Goal: Transaction & Acquisition: Obtain resource

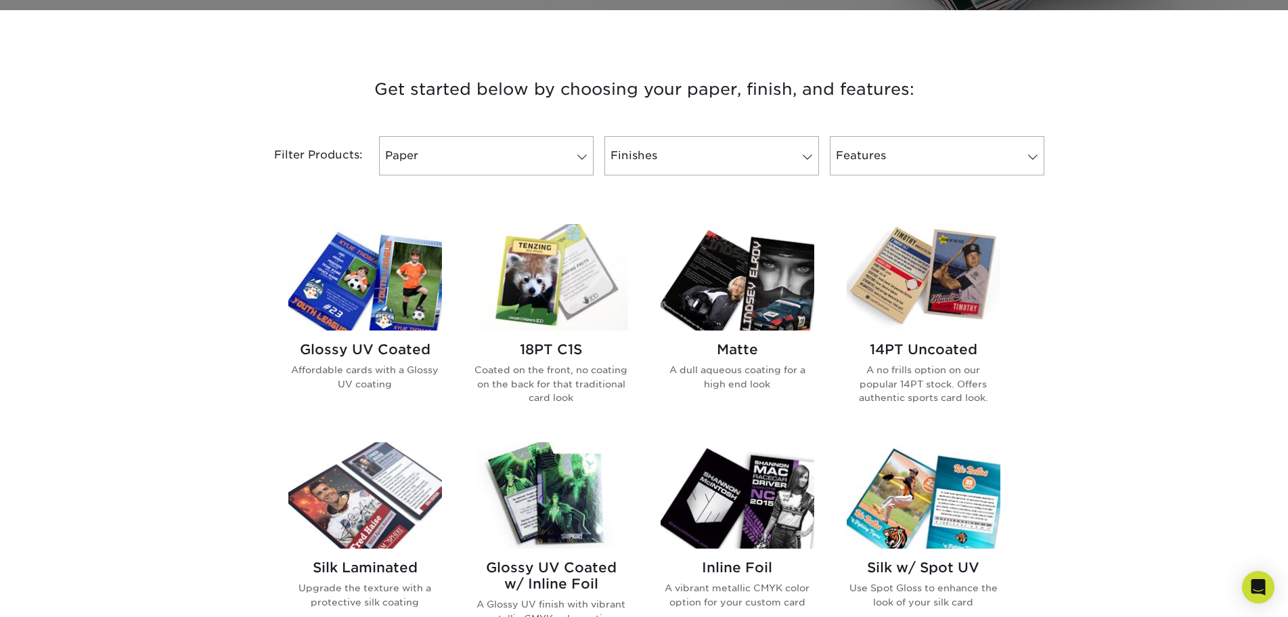
scroll to position [541, 0]
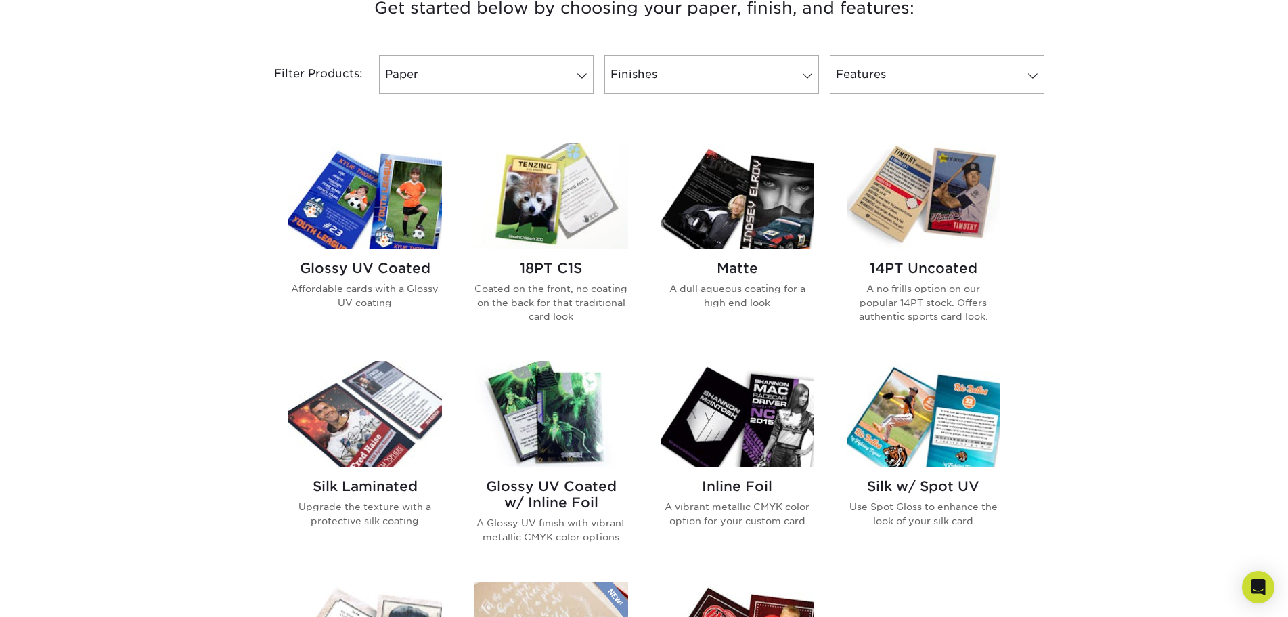
click at [398, 265] on h2 "Glossy UV Coated" at bounding box center [365, 268] width 154 height 16
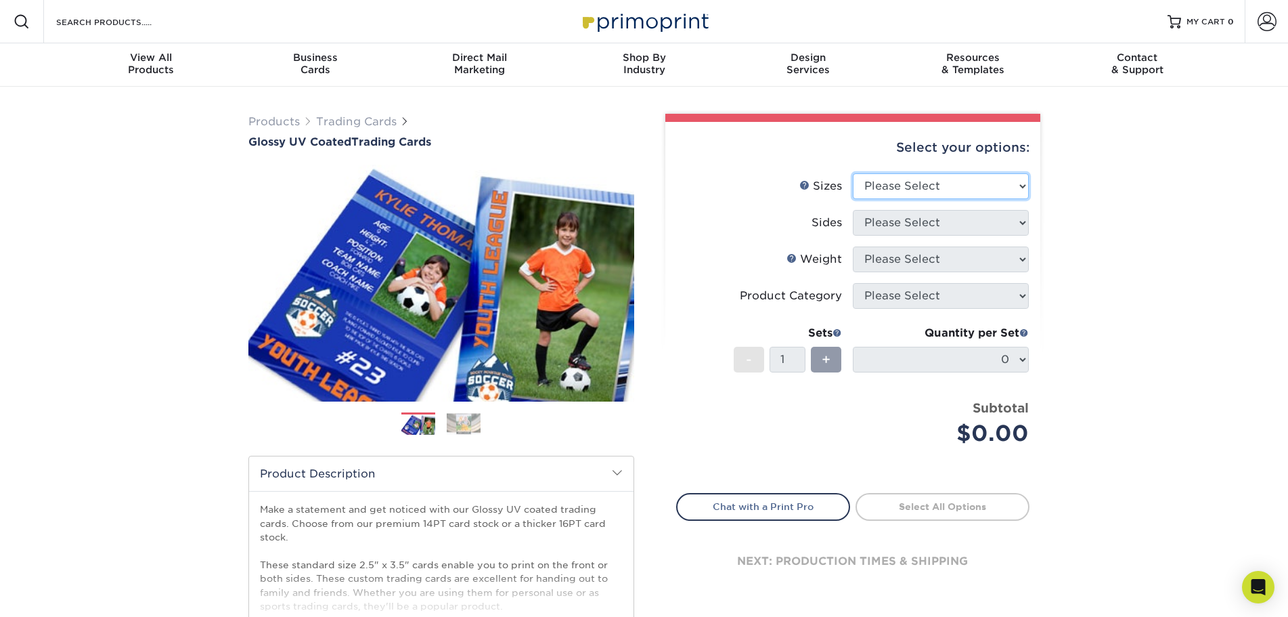
click at [1019, 186] on select "Please Select 2.5" x 3.5"" at bounding box center [941, 186] width 176 height 26
select select "2.50x3.50"
click at [853, 173] on select "Please Select 2.5" x 3.5"" at bounding box center [941, 186] width 176 height 26
click at [930, 223] on select "Please Select Print Both Sides Print Front Only" at bounding box center [941, 223] width 176 height 26
select select "13abbda7-1d64-4f25-8bb2-c179b224825d"
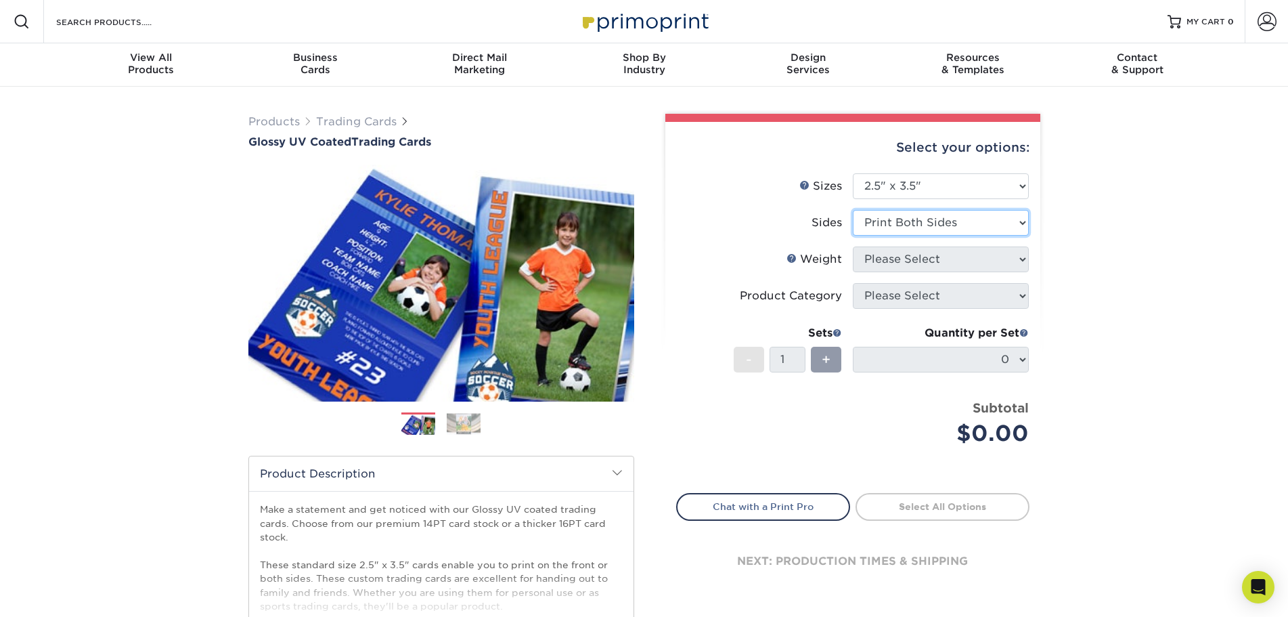
click at [853, 210] on select "Please Select Print Both Sides Print Front Only" at bounding box center [941, 223] width 176 height 26
click at [920, 260] on select "Please Select 16PT 14PT 18PT C1S" at bounding box center [941, 259] width 176 height 26
select select "16PT"
click at [853, 246] on select "Please Select 16PT 14PT 18PT C1S" at bounding box center [941, 259] width 176 height 26
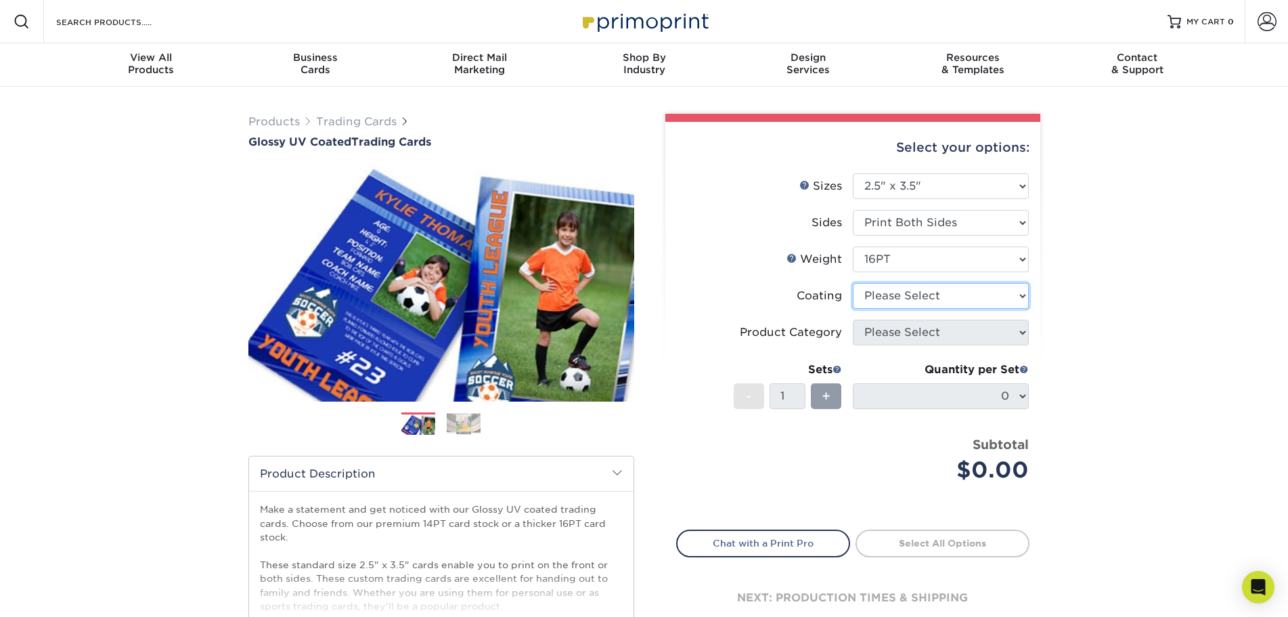
click at [900, 293] on select at bounding box center [941, 296] width 176 height 26
select select "ae367451-b2b8-45df-a344-0f05b6a12993"
click at [853, 283] on select at bounding box center [941, 296] width 176 height 26
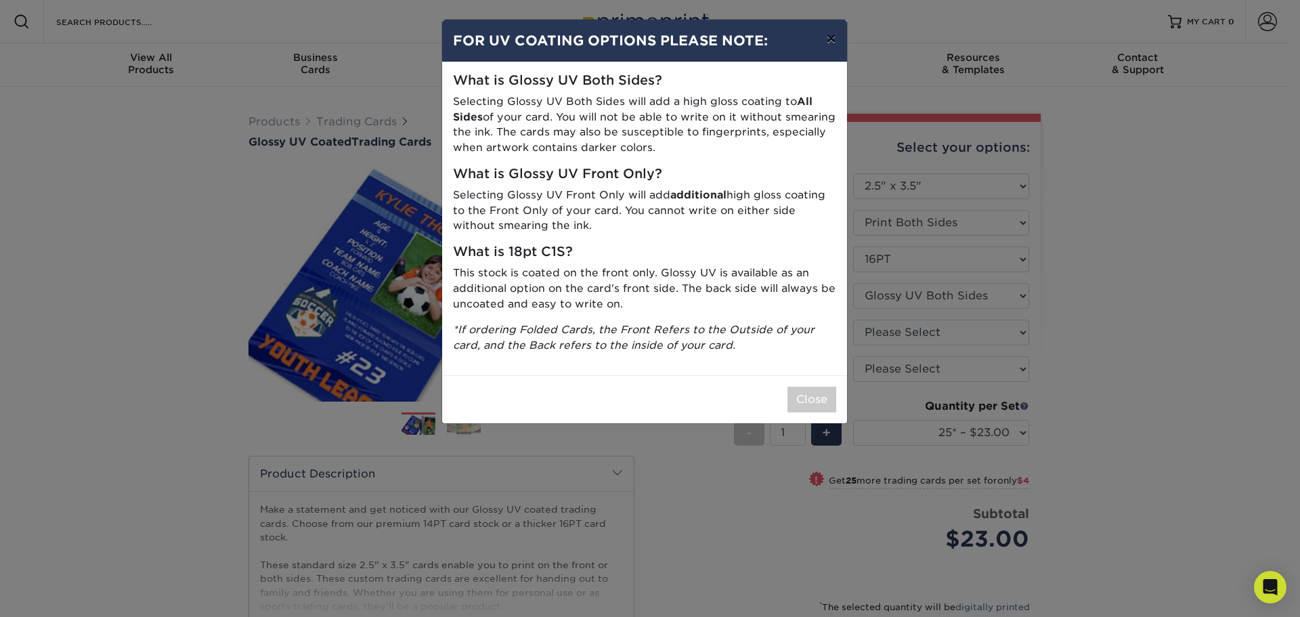
click at [835, 43] on button "×" at bounding box center [830, 39] width 31 height 38
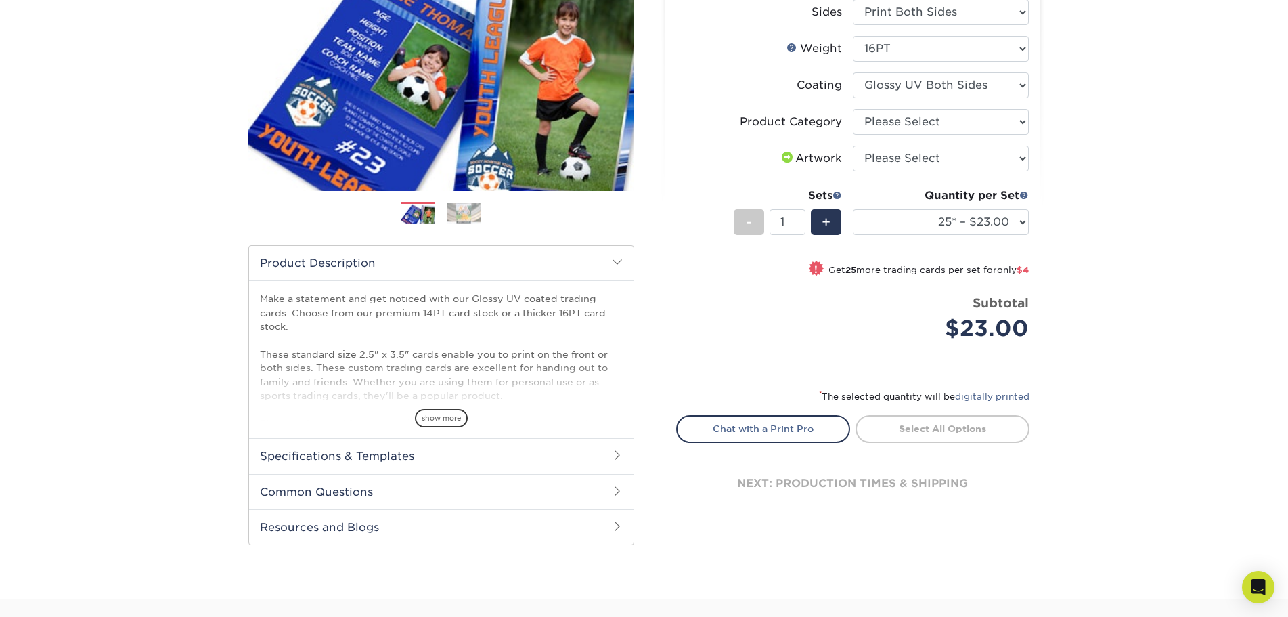
scroll to position [271, 0]
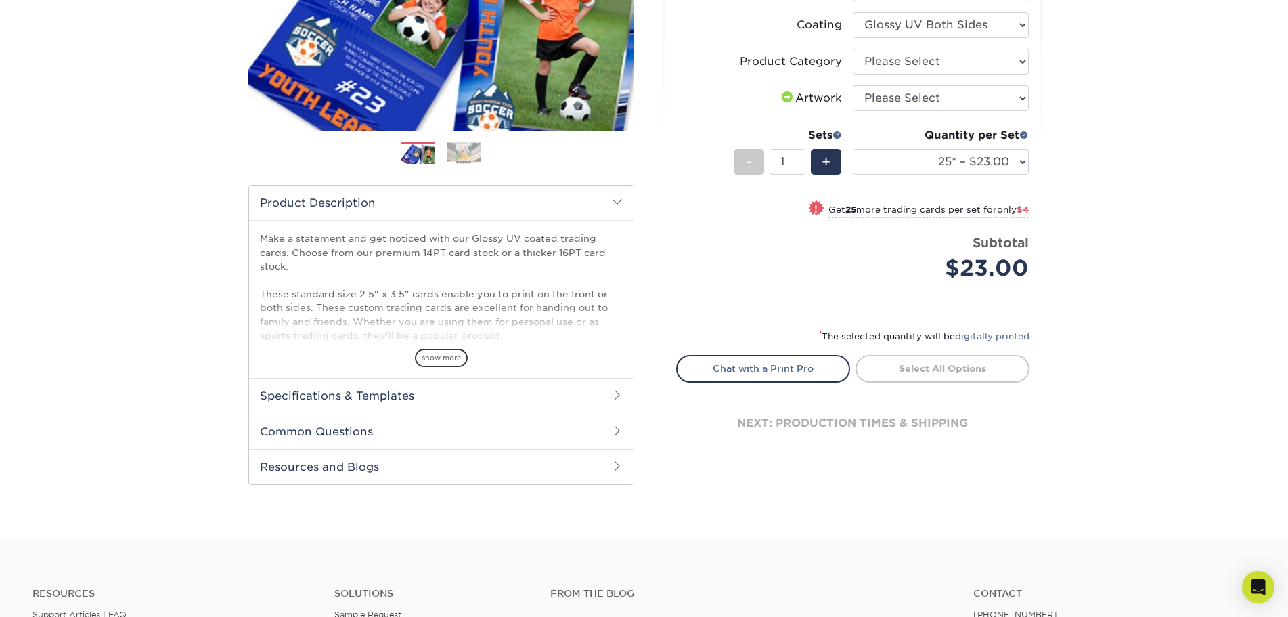
click at [610, 391] on h2 "Specifications & Templates" at bounding box center [441, 395] width 384 height 35
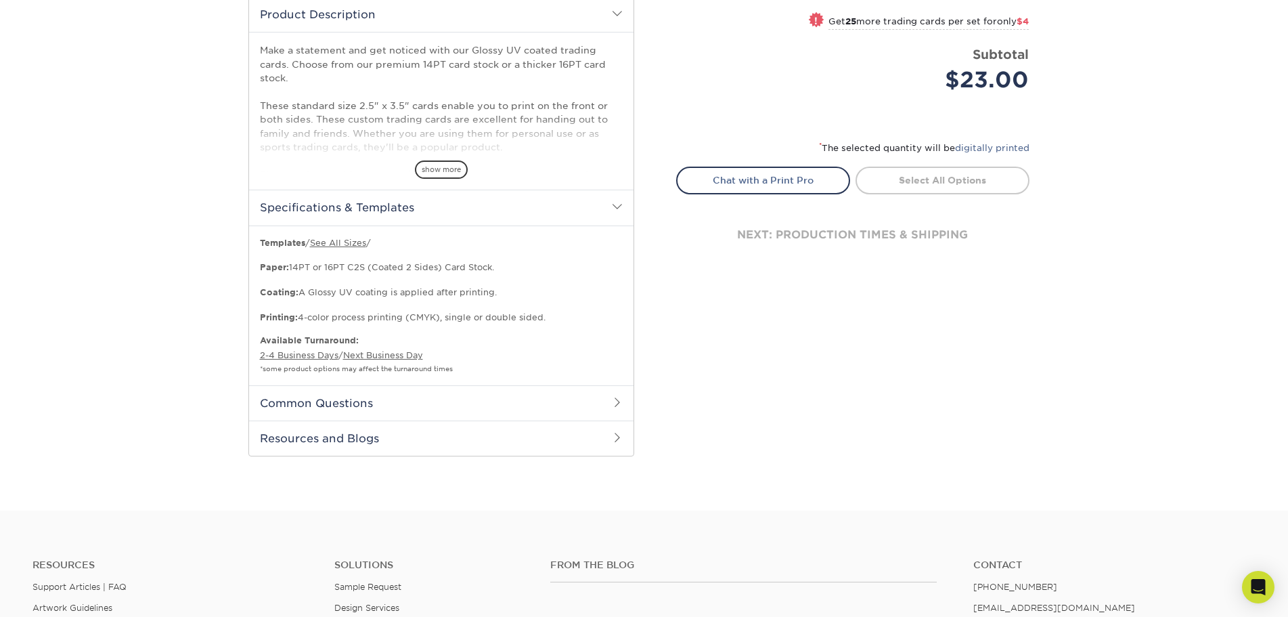
scroll to position [474, 0]
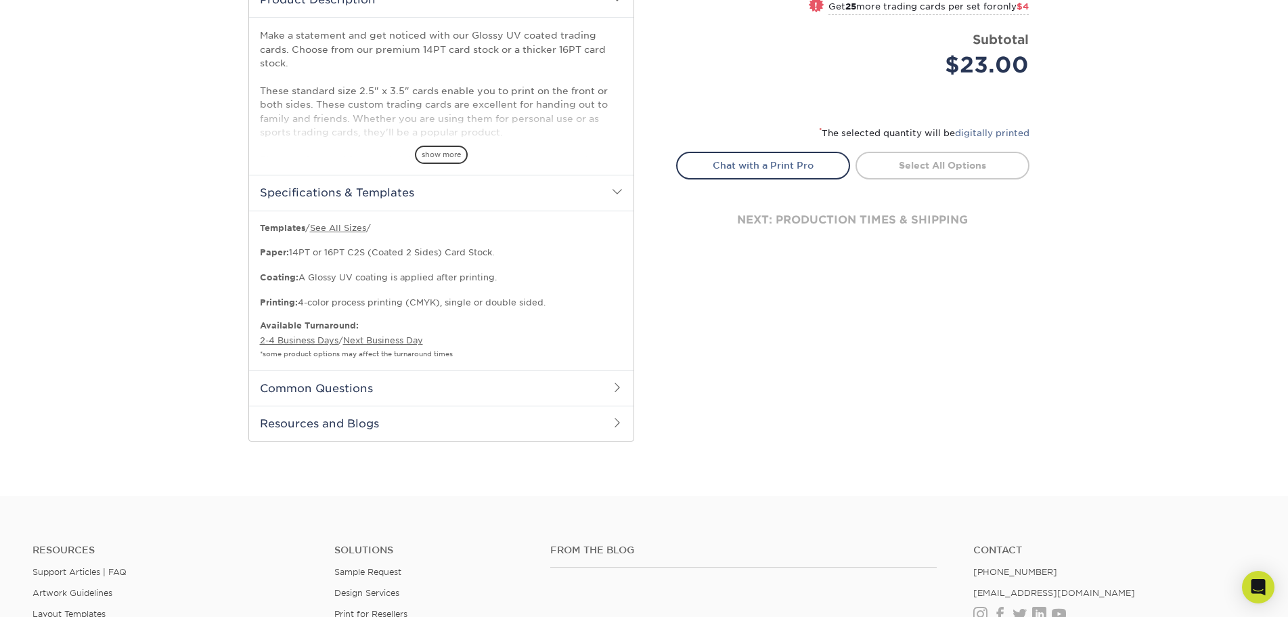
click at [616, 386] on span at bounding box center [617, 387] width 11 height 11
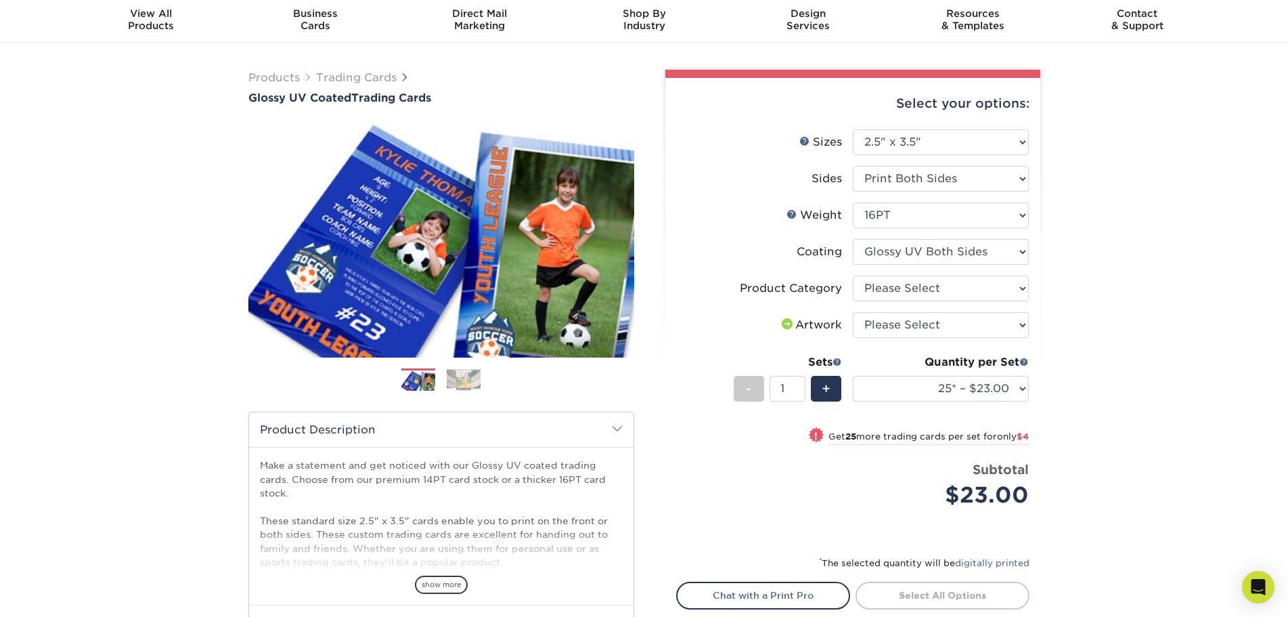
scroll to position [0, 0]
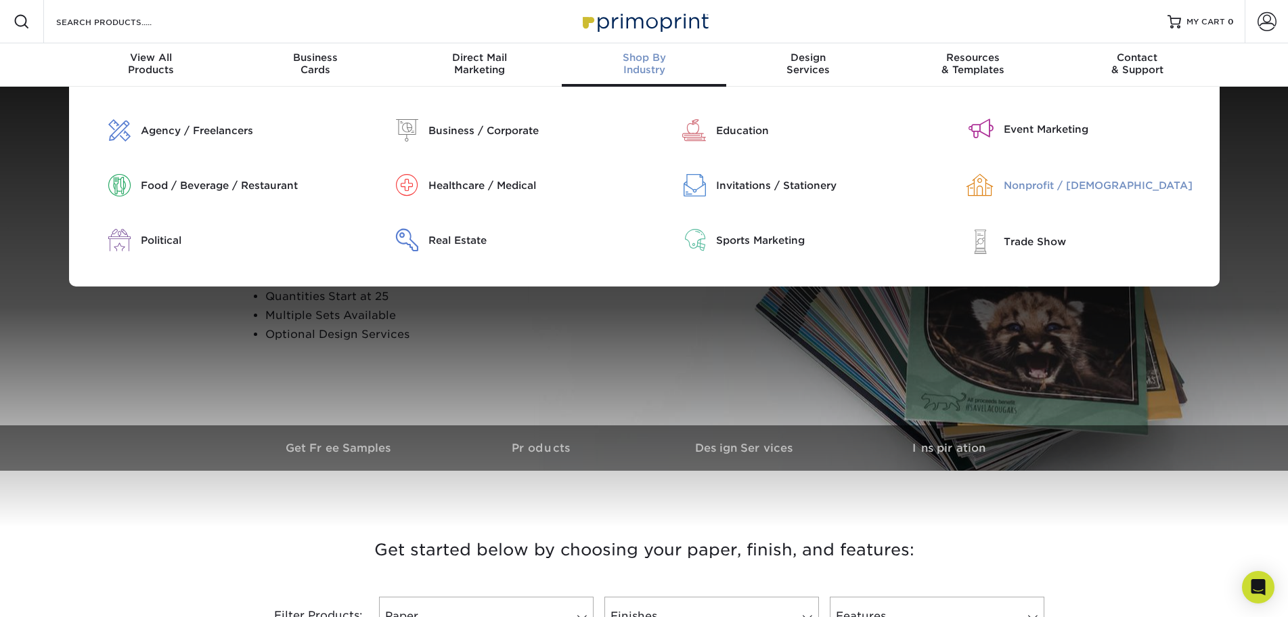
click at [1007, 185] on div "Nonprofit / [DEMOGRAPHIC_DATA]" at bounding box center [1107, 185] width 206 height 15
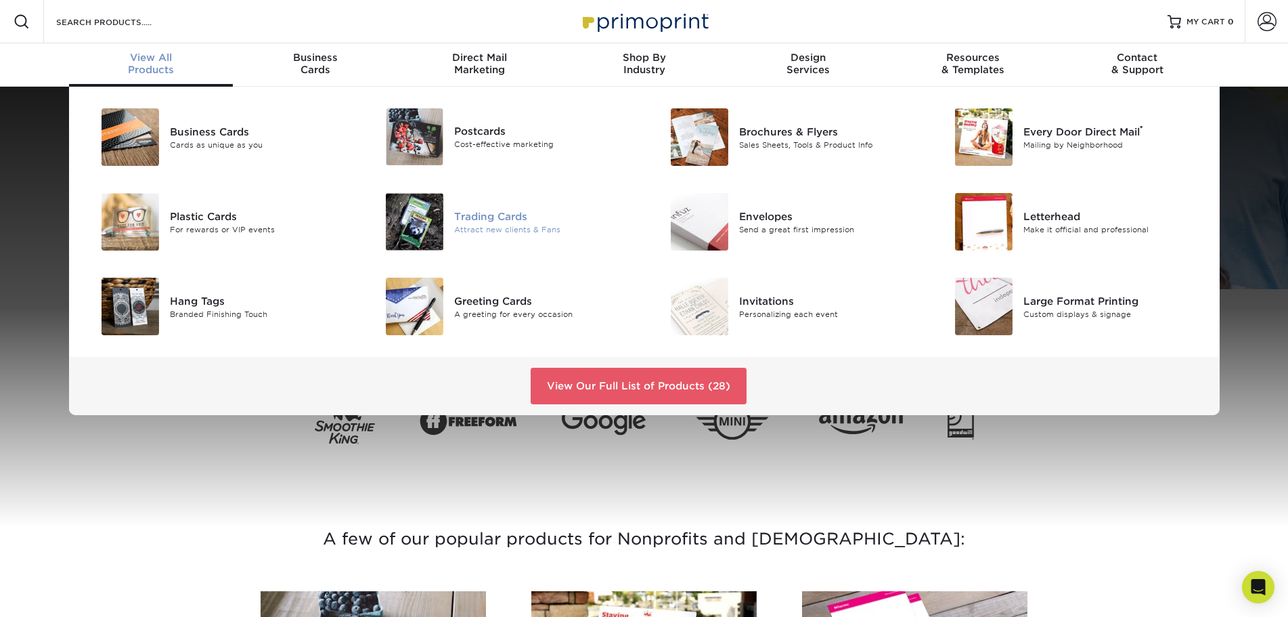
click at [495, 227] on div "Attract new clients & Fans" at bounding box center [543, 229] width 179 height 12
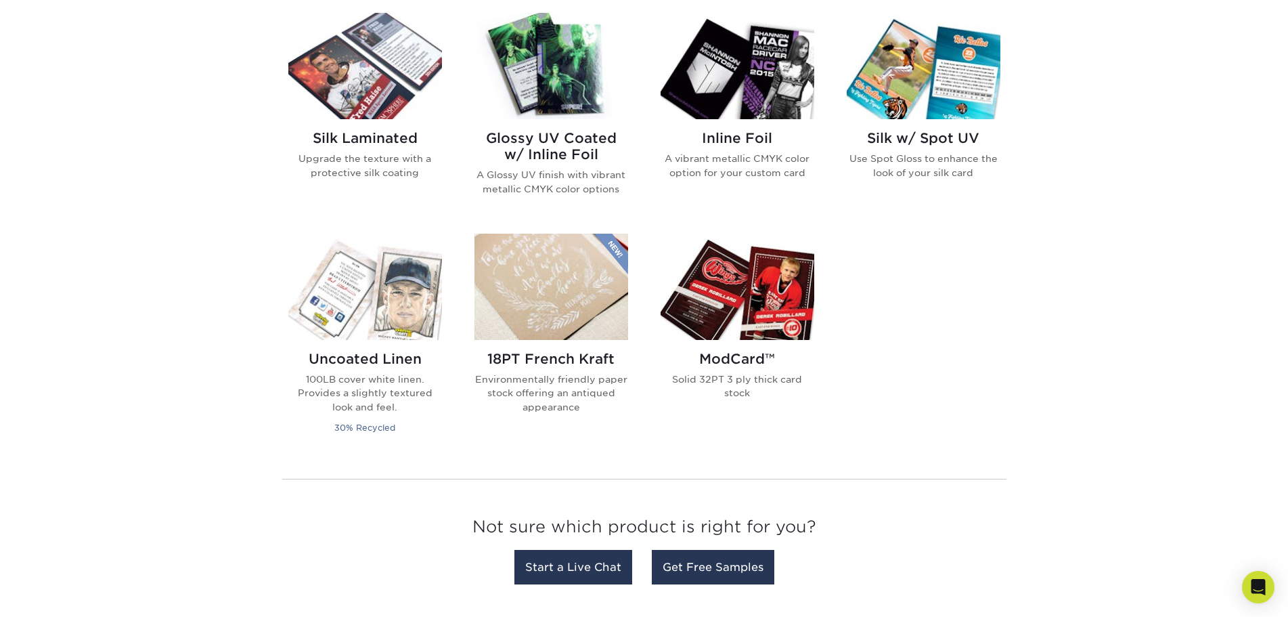
scroll to position [948, 0]
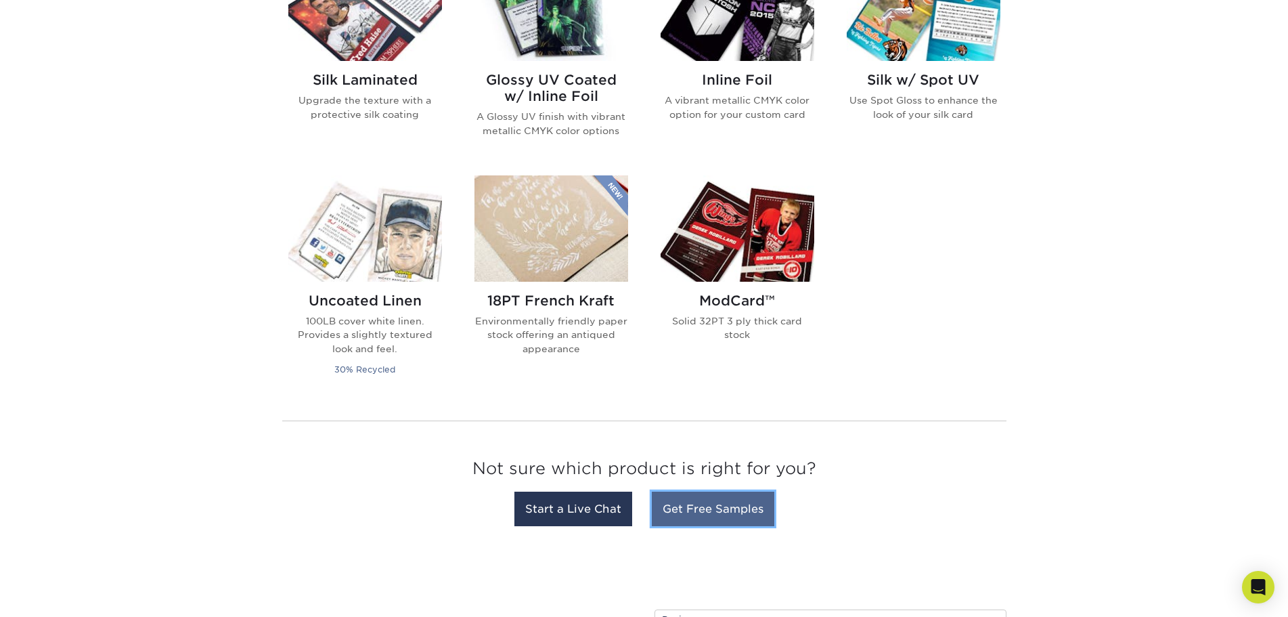
click at [699, 508] on link "Get Free Samples" at bounding box center [713, 508] width 123 height 35
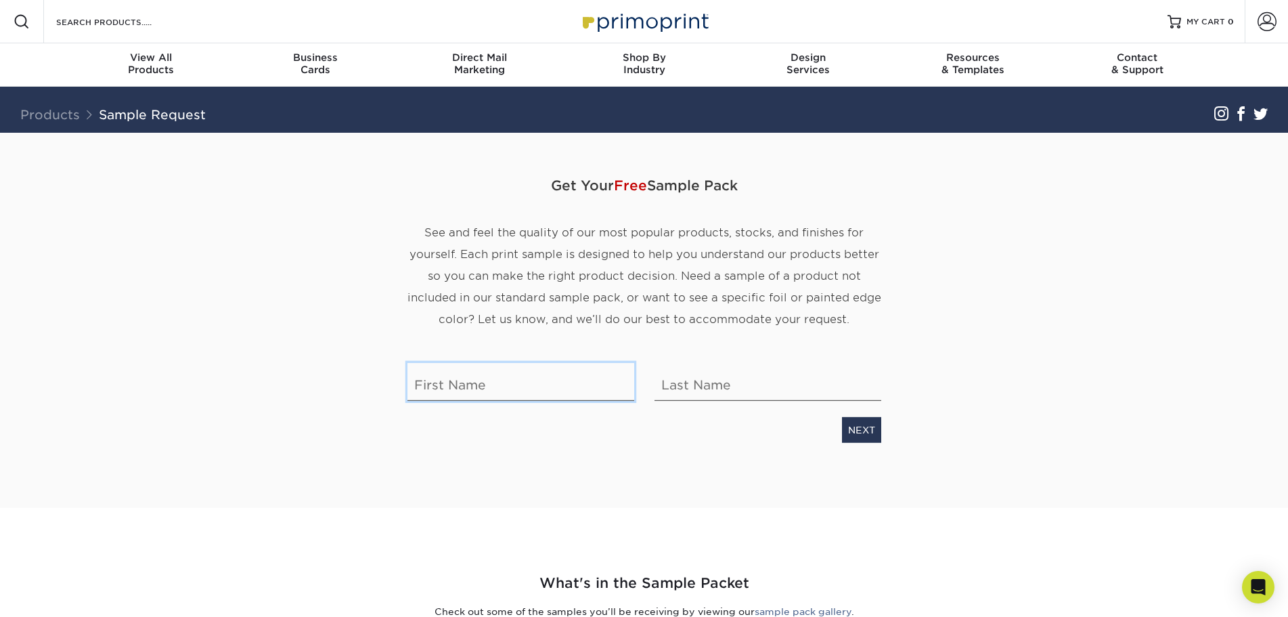
click at [472, 387] on input "text" at bounding box center [520, 382] width 227 height 38
type input "Kathy"
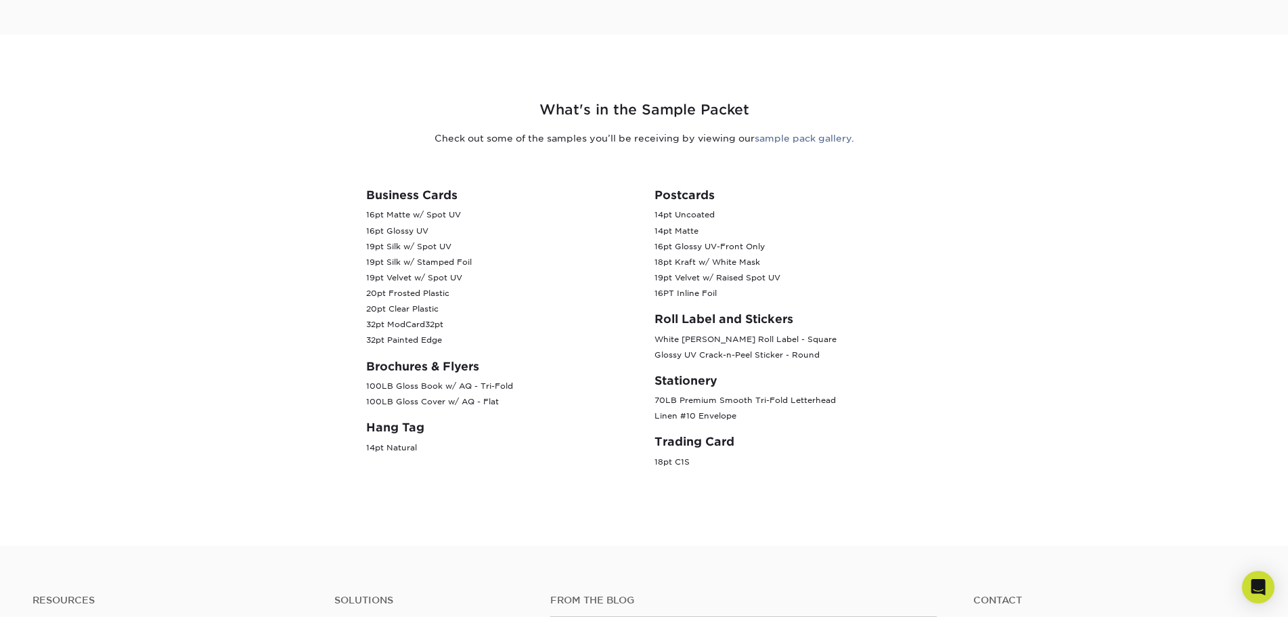
scroll to position [474, 0]
type input "Rowlands"
click at [803, 139] on link "sample pack gallery" at bounding box center [803, 137] width 97 height 11
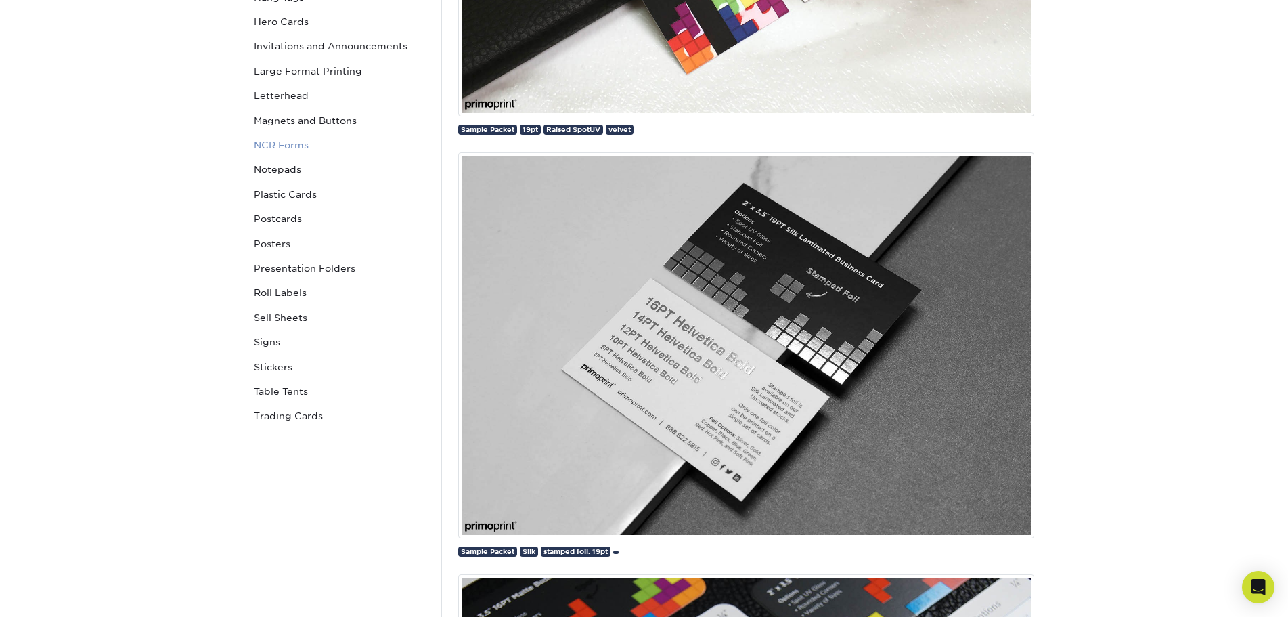
scroll to position [474, 0]
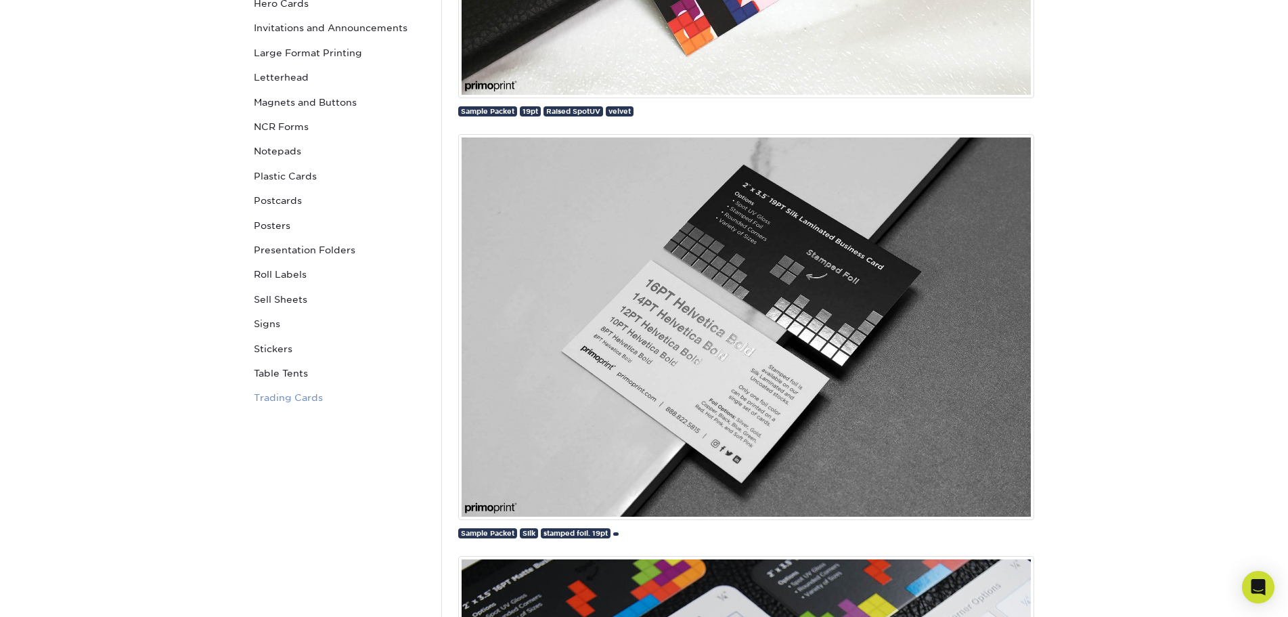
click at [277, 397] on link "Trading Cards" at bounding box center [339, 397] width 183 height 24
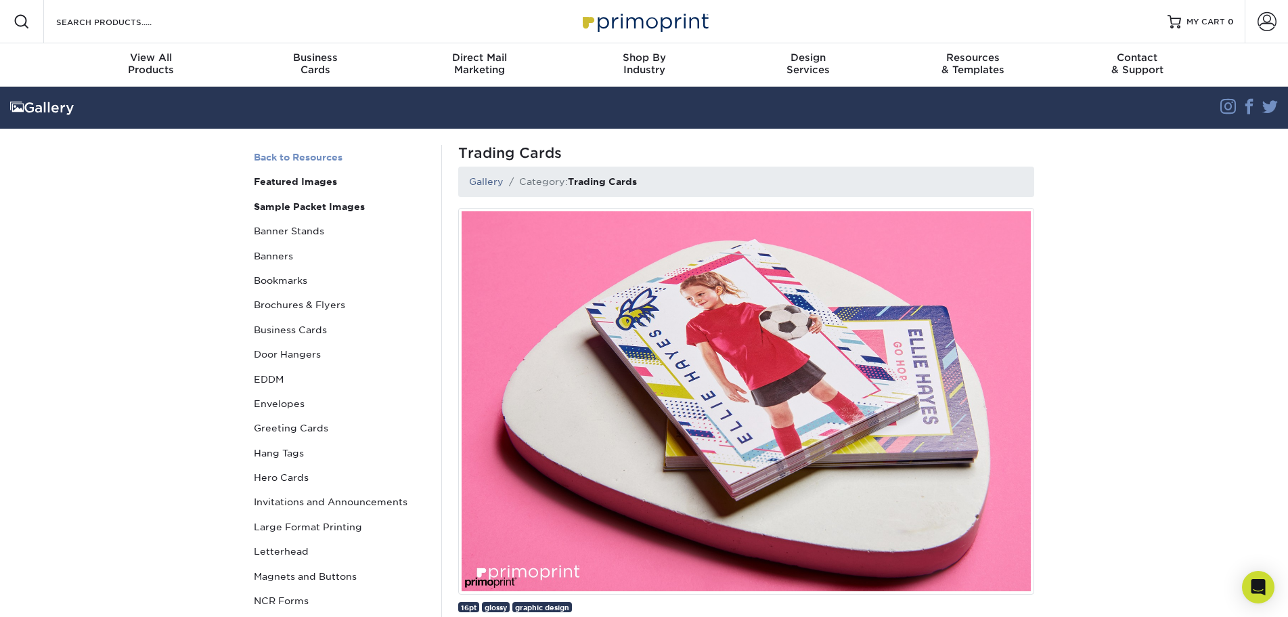
click at [312, 159] on strong "Back to Resources" at bounding box center [339, 157] width 183 height 24
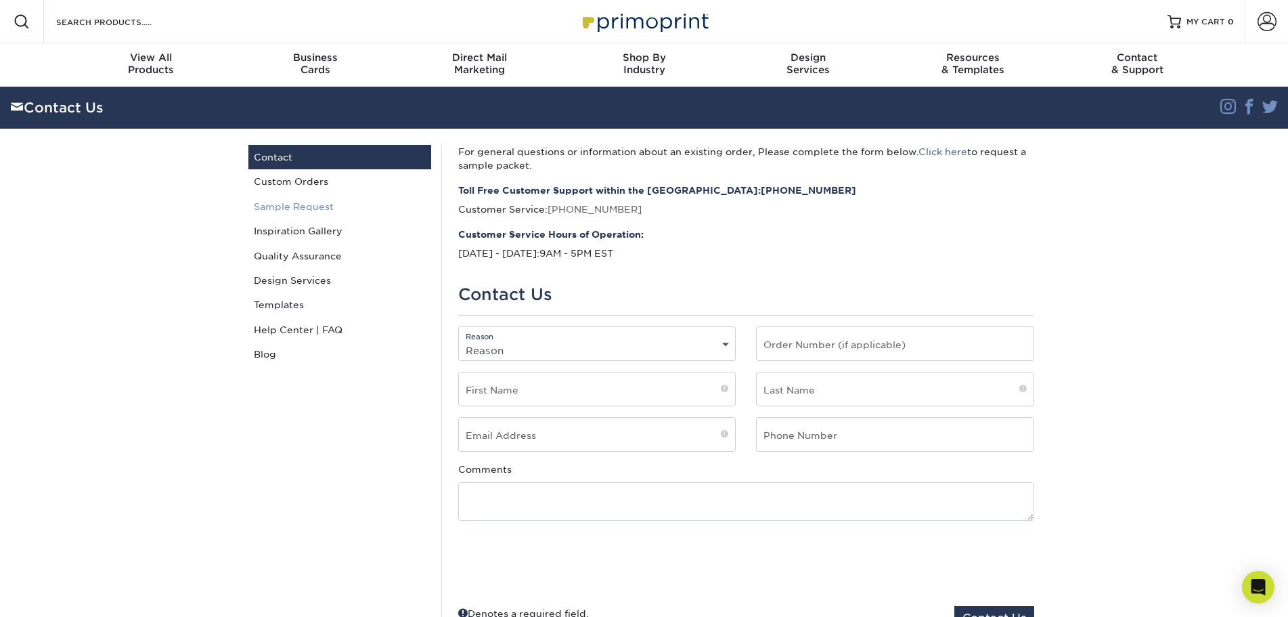
click at [310, 206] on link "Sample Request" at bounding box center [339, 206] width 183 height 24
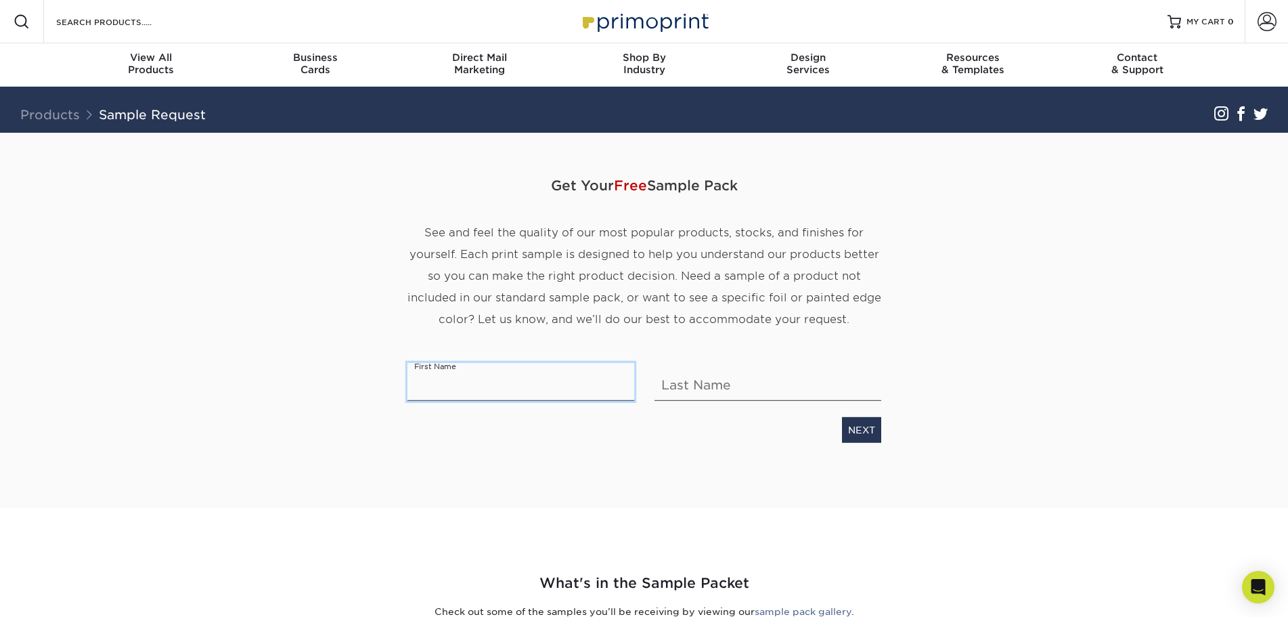
click at [472, 386] on input "text" at bounding box center [520, 382] width 227 height 38
type input "Kathy"
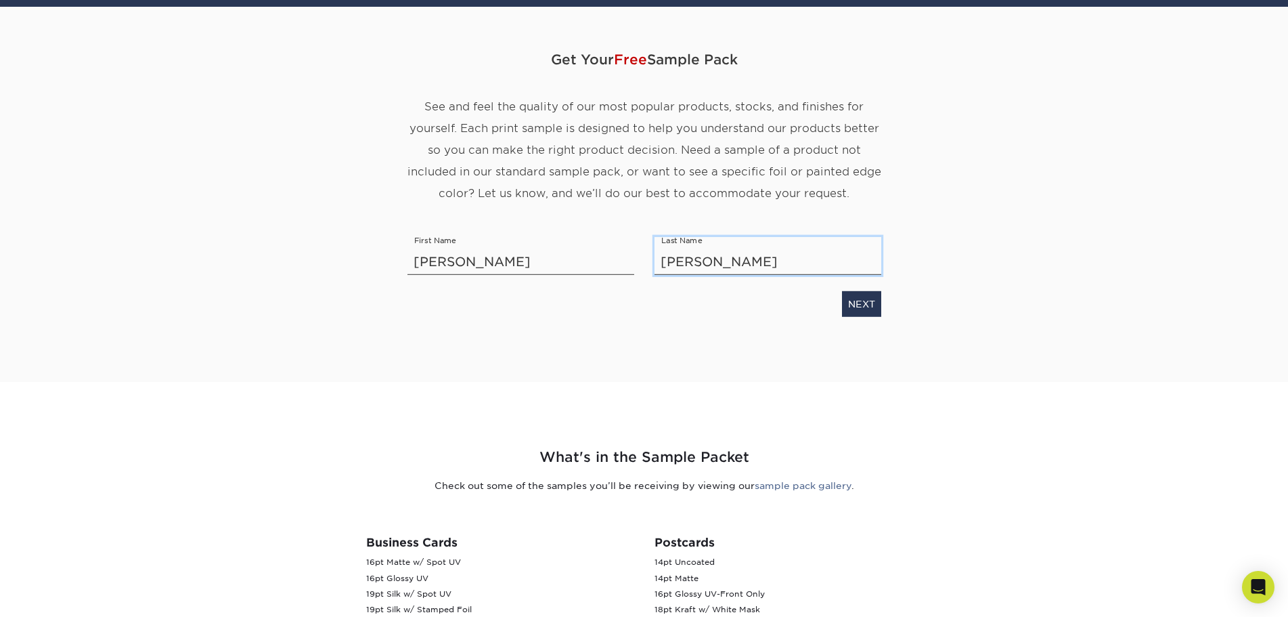
scroll to position [121, 0]
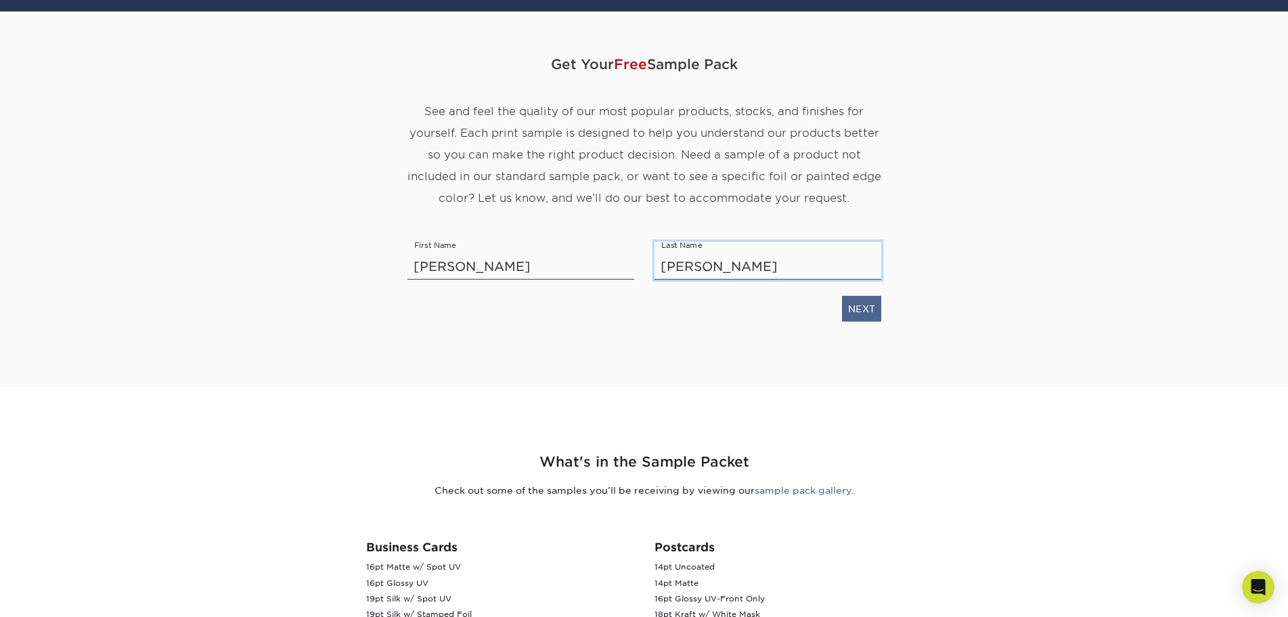
type input "Rowlands"
click at [870, 309] on link "NEXT" at bounding box center [861, 309] width 39 height 26
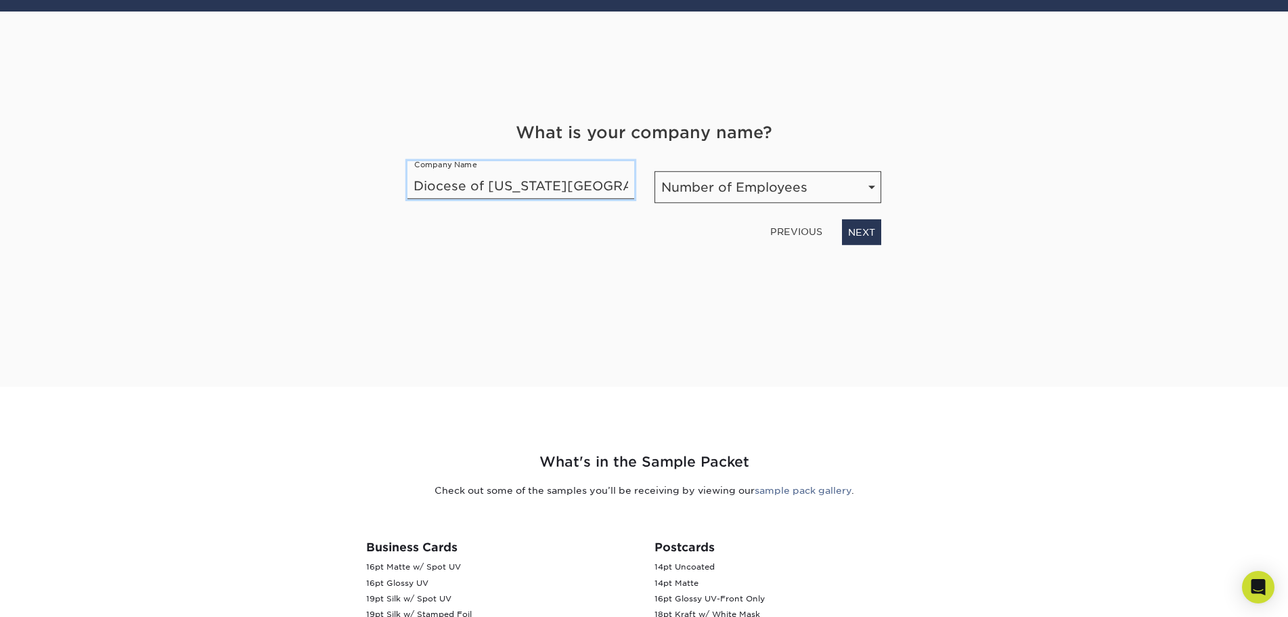
type input "Diocese of Colorado Springs"
click at [710, 179] on select "Number of Employees Self-employed 1-10 employees 11-50 employees 51-200 employe…" at bounding box center [768, 187] width 227 height 32
select select "11-50"
click at [655, 171] on select "Number of Employees Self-employed 1-10 employees 11-50 employees 51-200 employe…" at bounding box center [768, 187] width 227 height 32
click at [862, 237] on link "NEXT" at bounding box center [861, 232] width 39 height 26
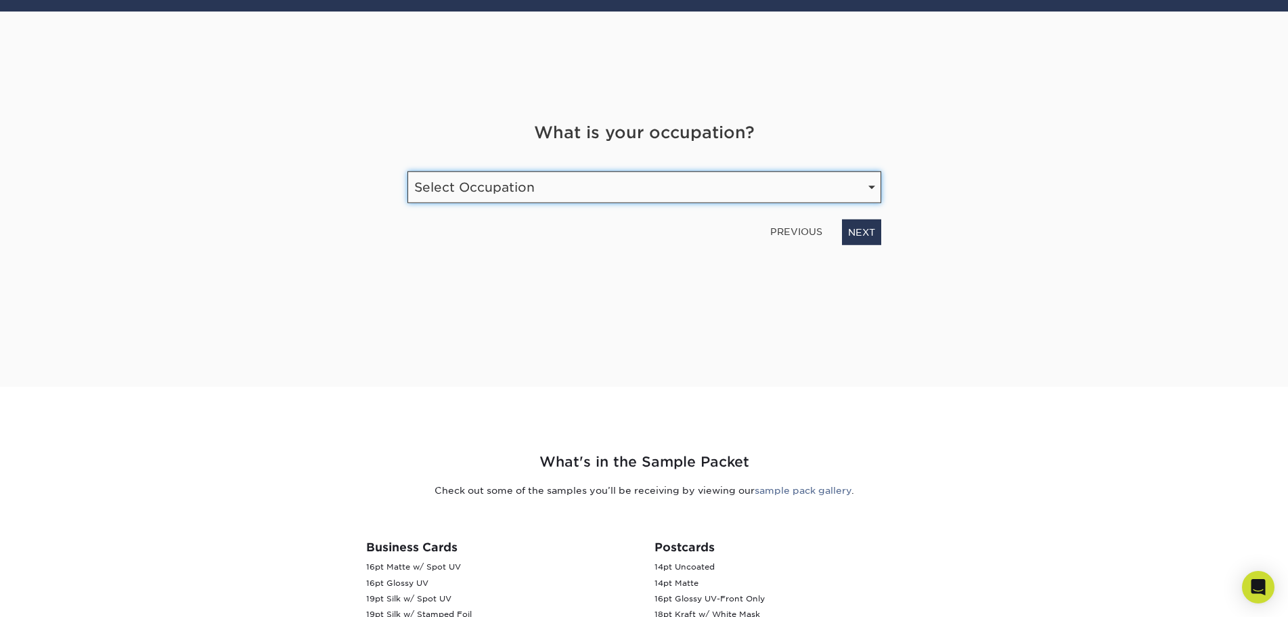
click at [539, 192] on select "Select Occupation Agency Automotive Blogger Cleaning Services Construction Educ…" at bounding box center [644, 187] width 474 height 32
select select "Nonprofits / Charities / Churches"
click at [407, 171] on select "Select Occupation Agency Automotive Blogger Cleaning Services Construction Educ…" at bounding box center [644, 187] width 474 height 32
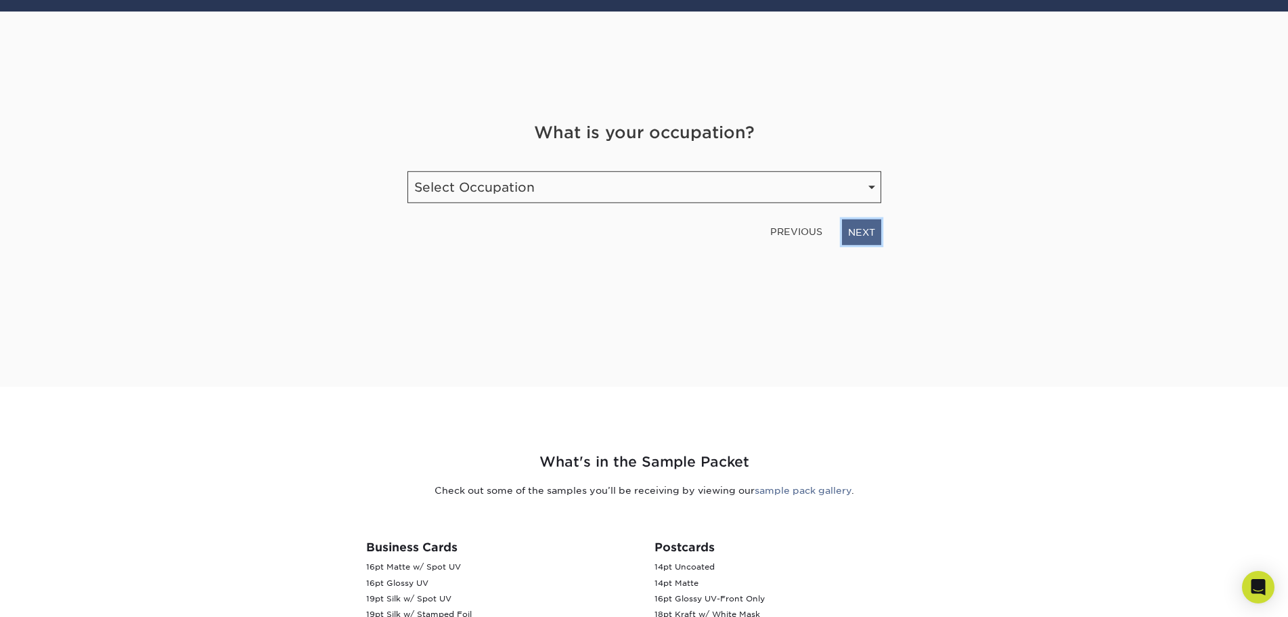
click at [868, 231] on link "NEXT" at bounding box center [861, 232] width 39 height 26
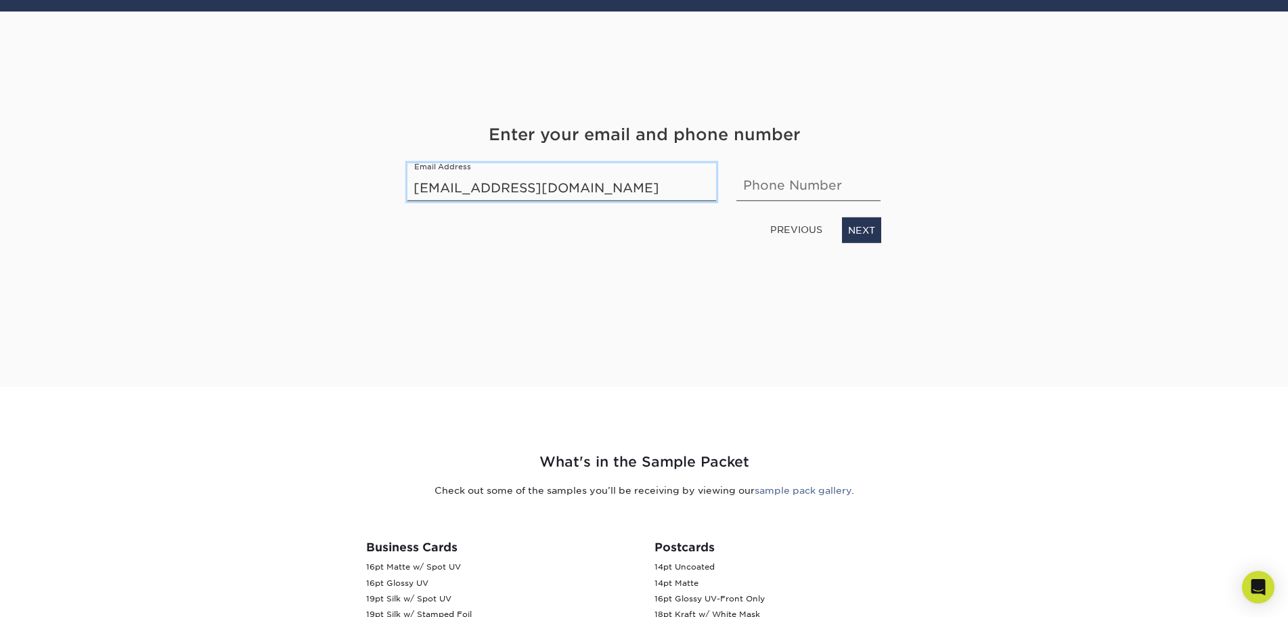
type input "krowlands@diocs.org"
type input "719-866-6525"
click at [858, 238] on link "NEXT" at bounding box center [861, 230] width 39 height 26
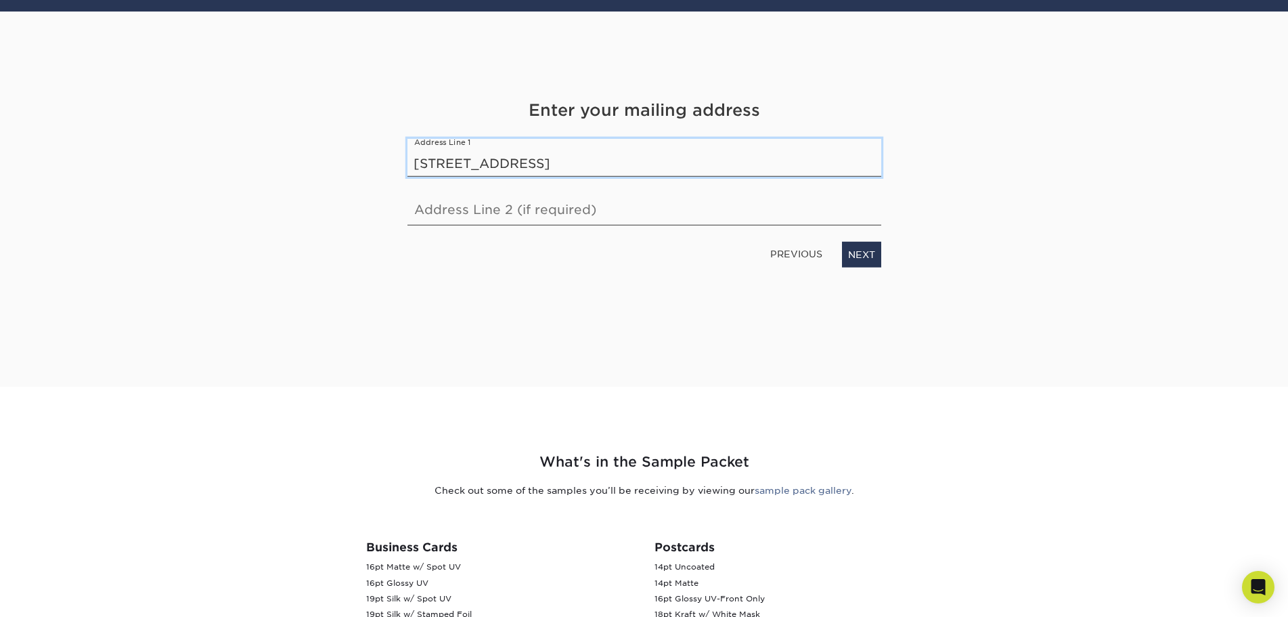
click at [456, 163] on input "228 N.Cascade Ave" at bounding box center [644, 158] width 474 height 38
type input "228 N. Cascade Ave"
click at [421, 213] on input "text" at bounding box center [644, 206] width 474 height 38
type input "Colorado Springs, CO 80903"
click at [848, 256] on link "NEXT" at bounding box center [861, 255] width 39 height 26
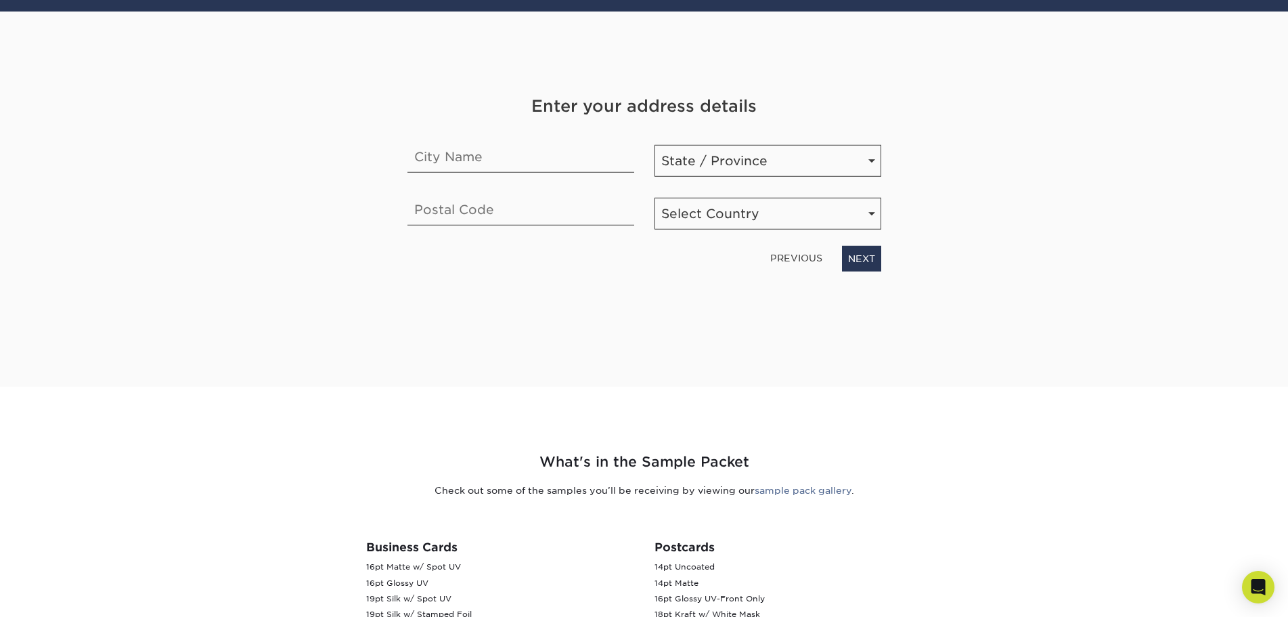
click at [786, 261] on link "PREVIOUS" at bounding box center [796, 258] width 63 height 22
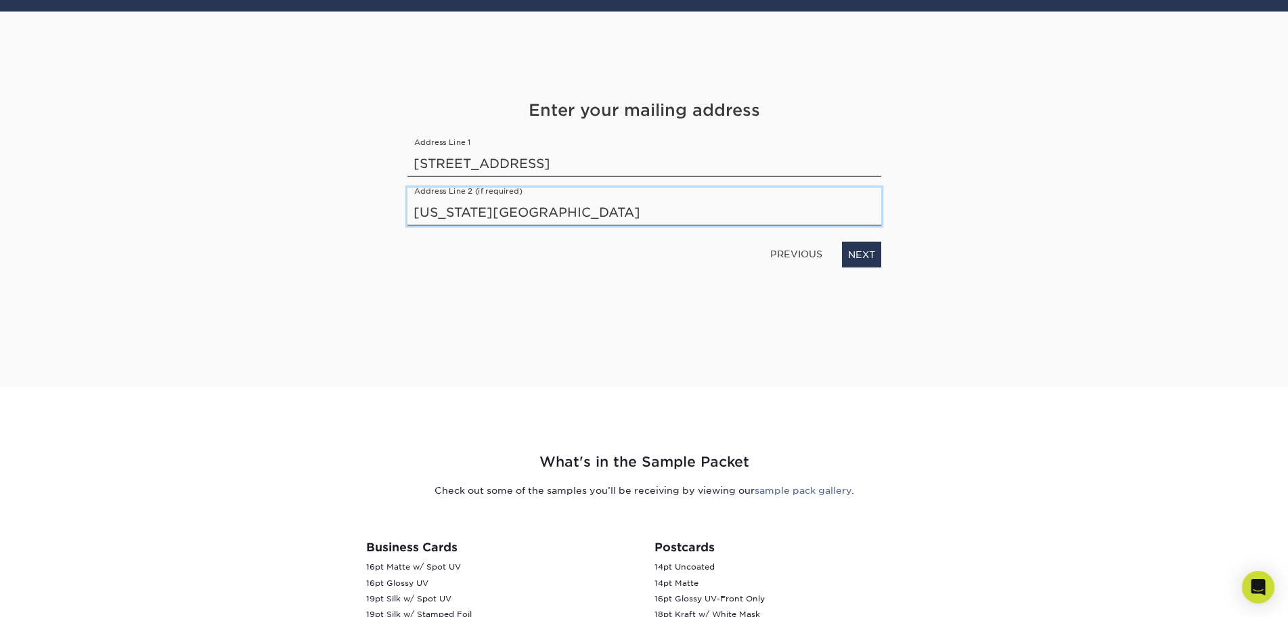
drag, startPoint x: 617, startPoint y: 213, endPoint x: 408, endPoint y: 210, distance: 209.2
click at [408, 210] on input "Colorado Springs, CO 80903" at bounding box center [644, 206] width 474 height 38
drag, startPoint x: 553, startPoint y: 167, endPoint x: 409, endPoint y: 162, distance: 143.6
click at [409, 162] on input "228 N. Cascade Ave" at bounding box center [644, 158] width 474 height 38
type input "Office of Stewardship and Development"
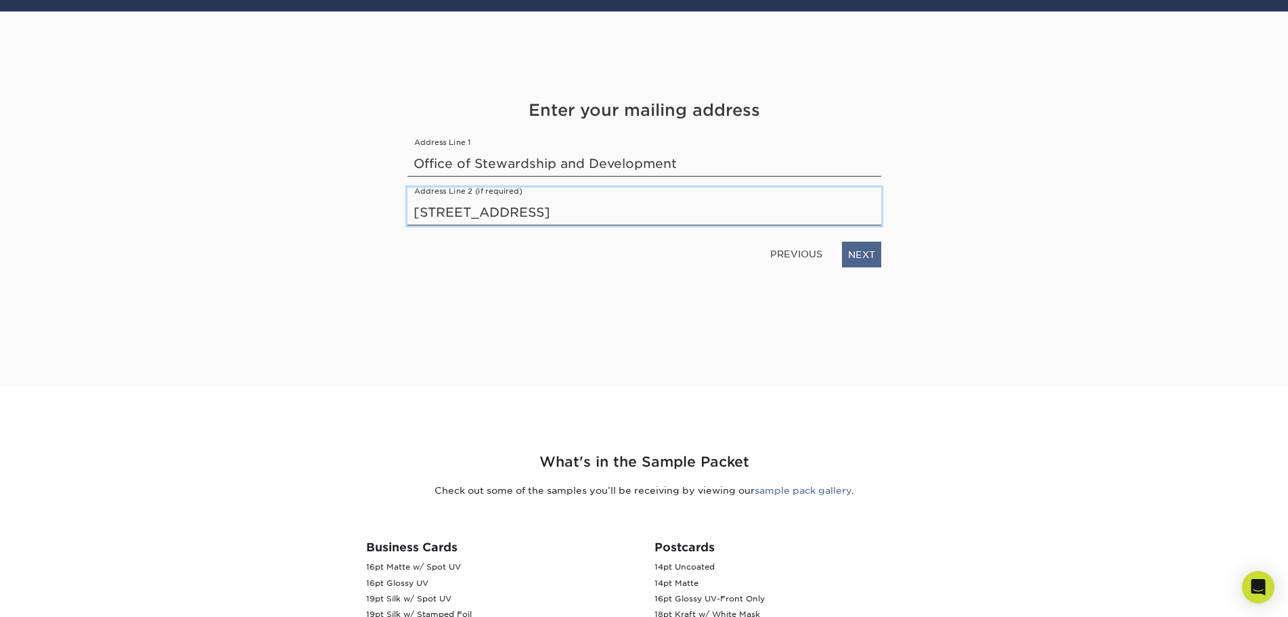
type input "228 N. Cascade Ave"
click at [871, 257] on link "NEXT" at bounding box center [861, 255] width 39 height 26
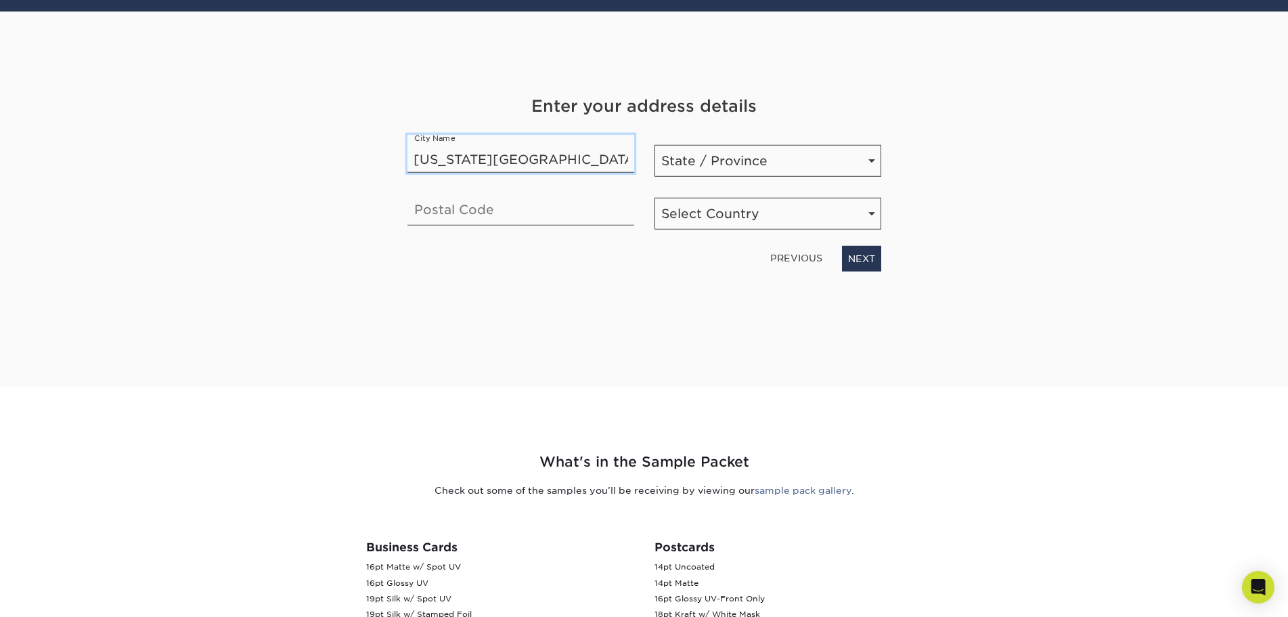
type input "Colorado Springs"
select select "CO"
click at [454, 201] on input "text" at bounding box center [520, 206] width 227 height 38
type input "80903"
click at [704, 201] on select "Select Country United States Canada" at bounding box center [768, 214] width 227 height 32
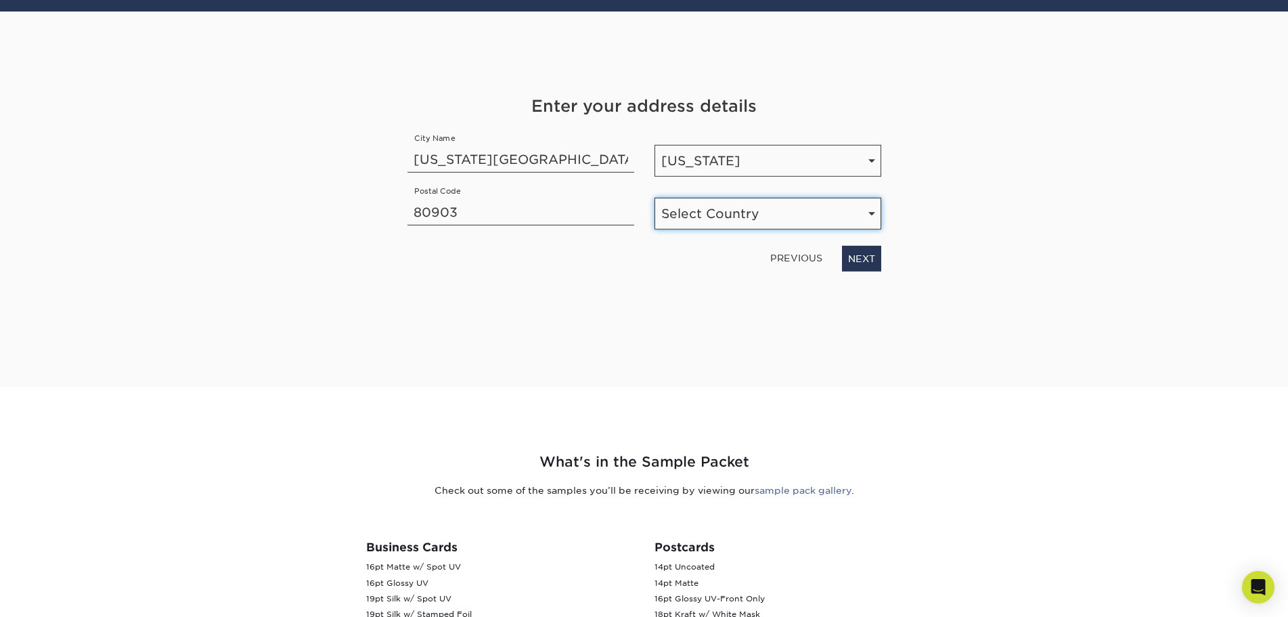
select select "US"
click at [655, 198] on select "Select Country United States Canada" at bounding box center [768, 214] width 227 height 32
click at [862, 261] on link "NEXT" at bounding box center [861, 259] width 39 height 26
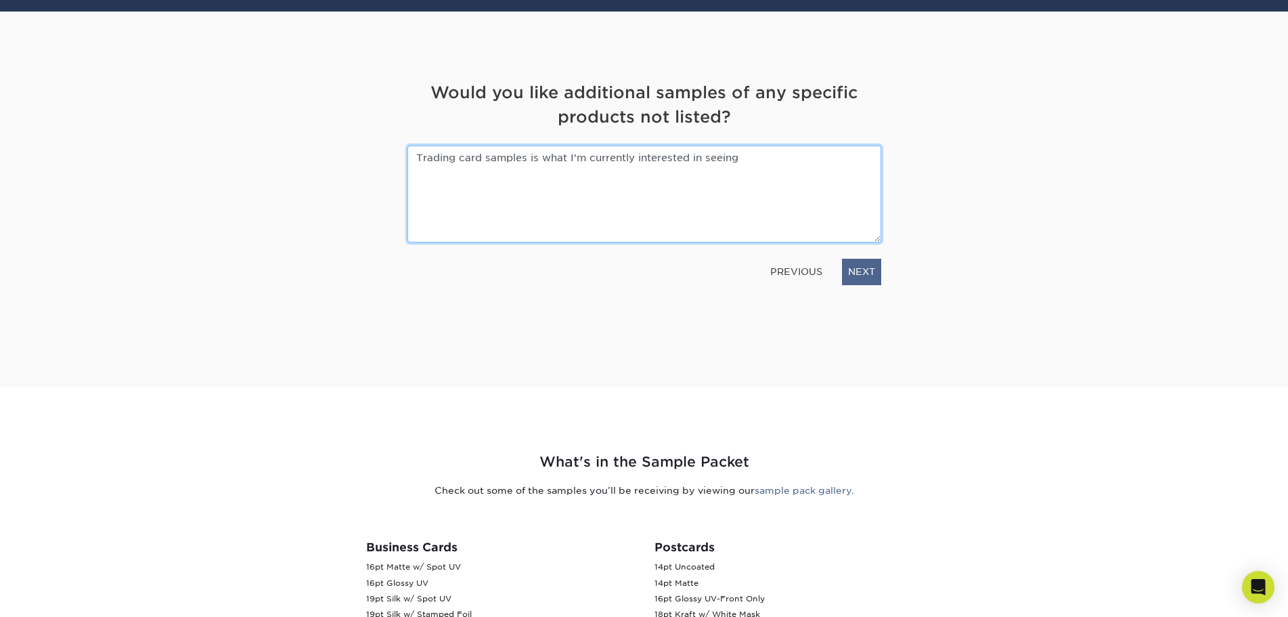
type textarea "Trading card samples is what I'm currently interested in seeing"
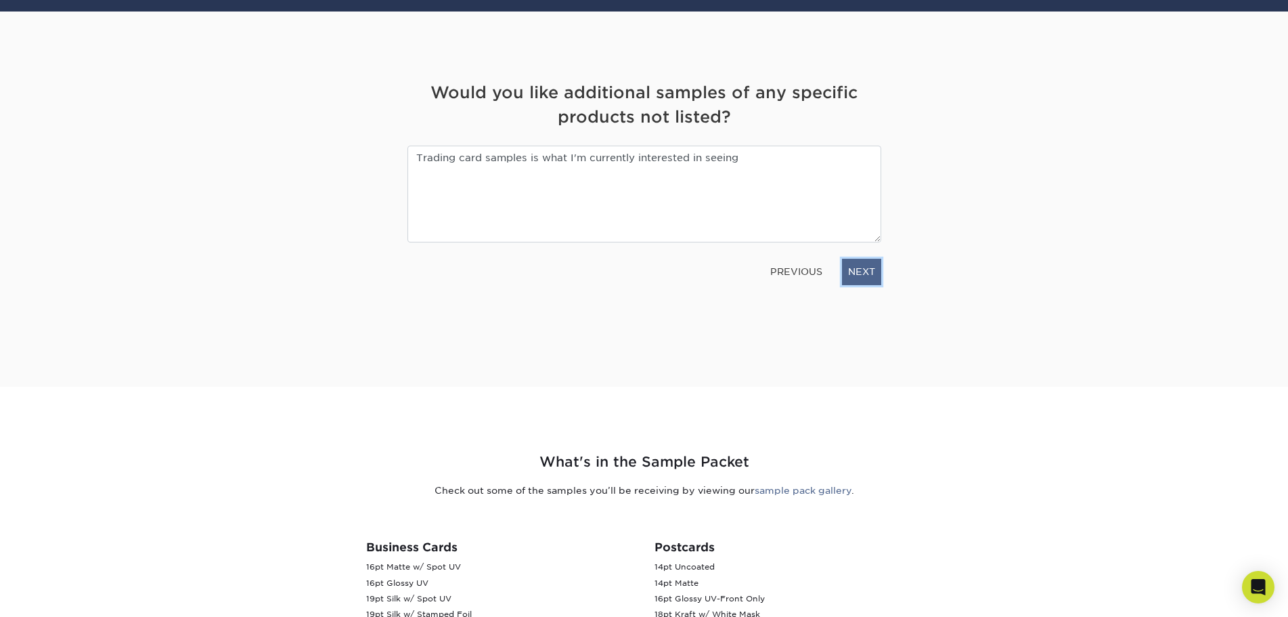
click at [864, 265] on link "NEXT" at bounding box center [861, 272] width 39 height 26
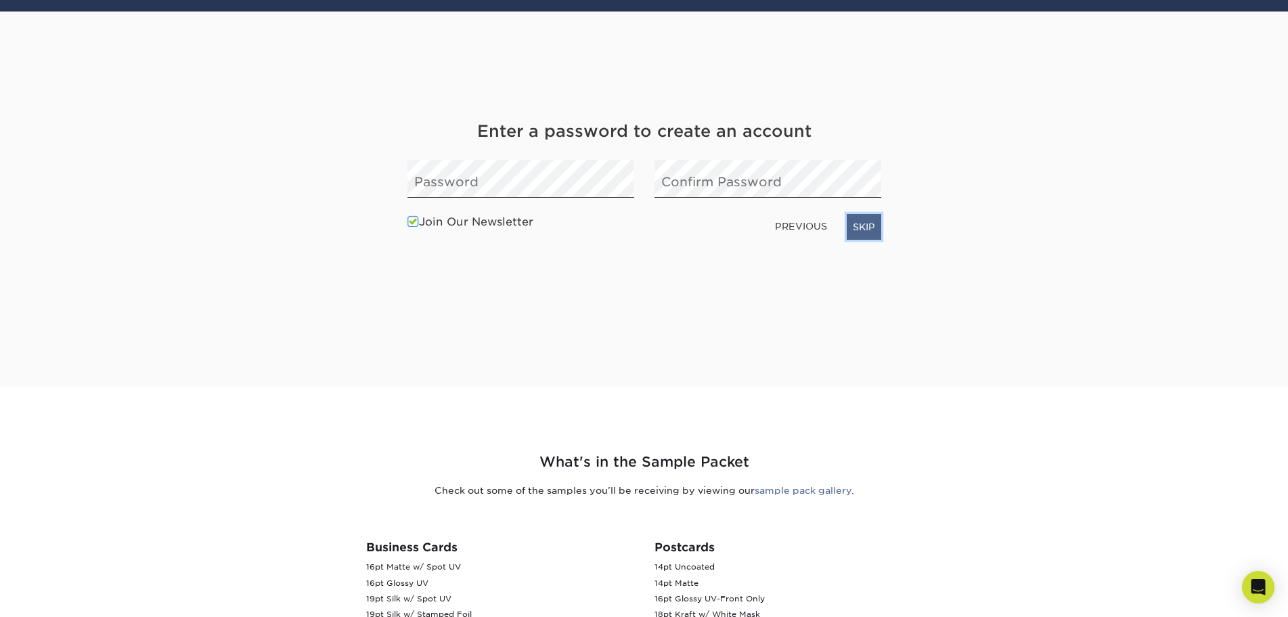
click at [866, 223] on link "SKIP" at bounding box center [864, 227] width 35 height 26
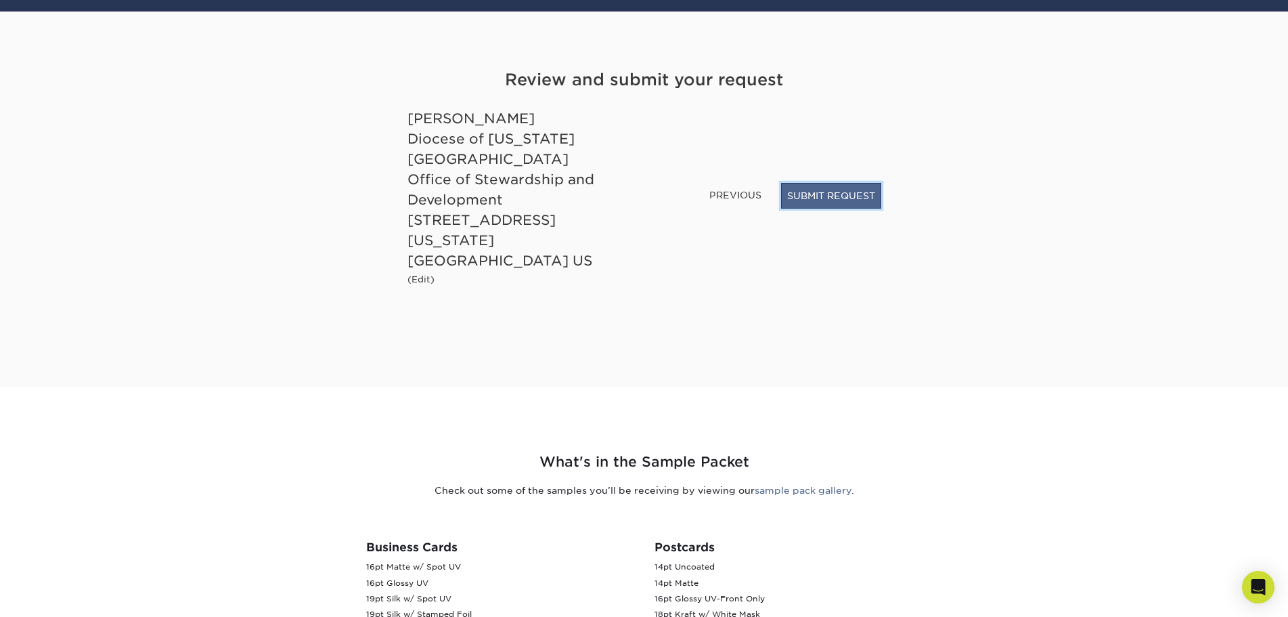
click at [813, 208] on button "SUBMIT REQUEST" at bounding box center [831, 196] width 100 height 26
